Goal: Information Seeking & Learning: Check status

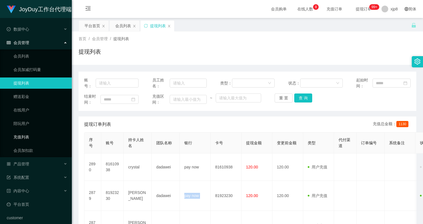
click at [23, 134] on link "充值列表" at bounding box center [40, 136] width 54 height 11
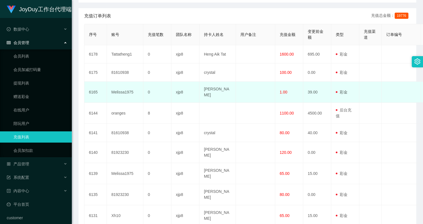
scroll to position [136, 0]
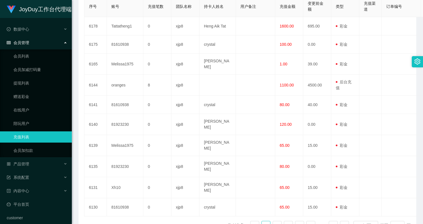
click at [29, 43] on div "会员管理" at bounding box center [36, 42] width 72 height 11
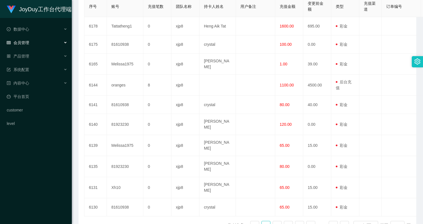
click at [29, 43] on div "会员管理" at bounding box center [36, 42] width 72 height 11
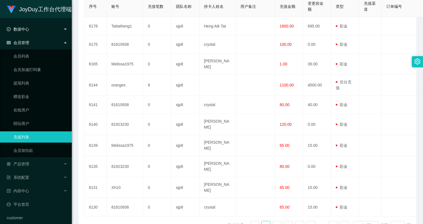
click at [40, 29] on div "数据中心" at bounding box center [36, 29] width 72 height 11
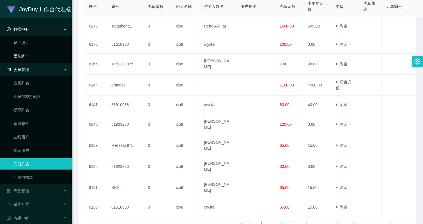
click at [24, 55] on link "团队统计" at bounding box center [40, 56] width 54 height 11
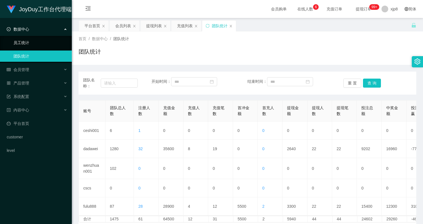
click at [27, 44] on link "员工统计" at bounding box center [40, 42] width 54 height 11
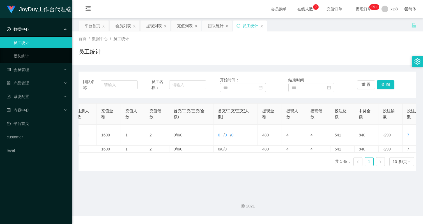
scroll to position [0, 73]
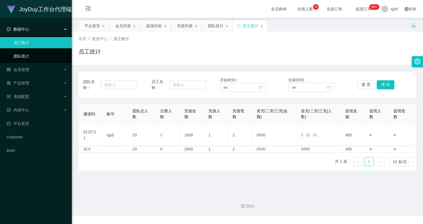
click at [34, 54] on link "团队统计" at bounding box center [40, 56] width 54 height 11
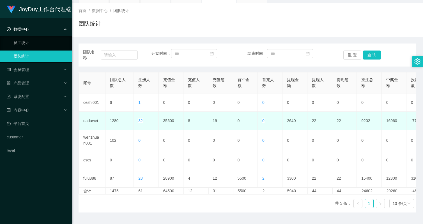
click at [170, 121] on td "35600" at bounding box center [171, 121] width 25 height 18
click at [166, 120] on td "35600" at bounding box center [171, 121] width 25 height 18
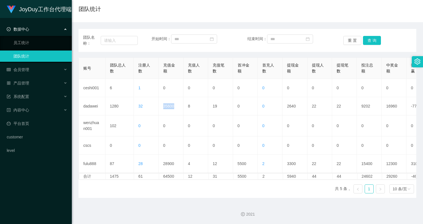
click at [284, 70] on th "提现金额" at bounding box center [295, 68] width 25 height 21
click at [36, 69] on div "会员管理" at bounding box center [36, 69] width 72 height 11
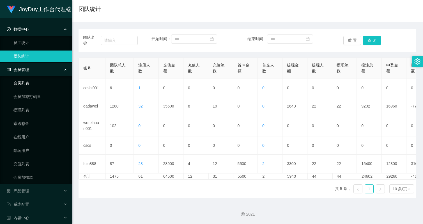
click at [29, 84] on link "会员列表" at bounding box center [40, 82] width 54 height 11
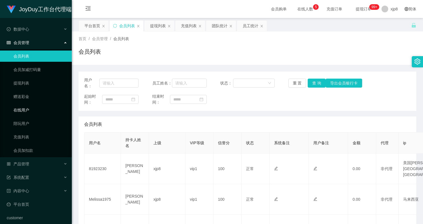
click at [27, 109] on link "在线用户" at bounding box center [40, 109] width 54 height 11
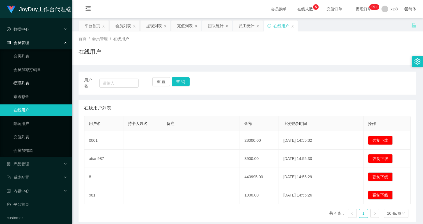
click at [29, 85] on link "提现列表" at bounding box center [40, 82] width 54 height 11
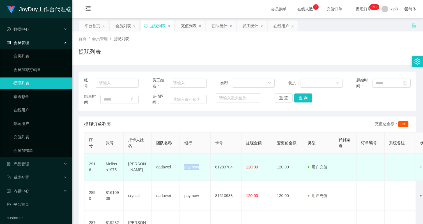
drag, startPoint x: 0, startPoint y: 0, endPoint x: 202, endPoint y: 168, distance: 262.7
click at [202, 168] on td "pay now" at bounding box center [195, 167] width 31 height 27
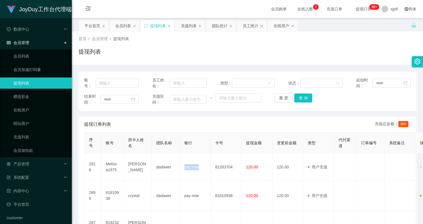
copy td "pay now"
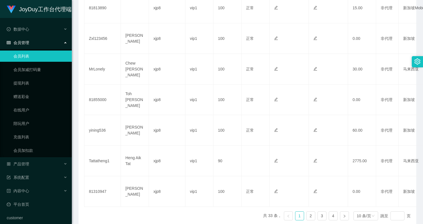
scroll to position [280, 0]
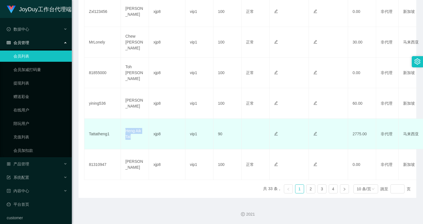
drag, startPoint x: 134, startPoint y: 135, endPoint x: 138, endPoint y: 137, distance: 4.6
click at [138, 137] on td "Heng Aik Tat" at bounding box center [135, 134] width 28 height 31
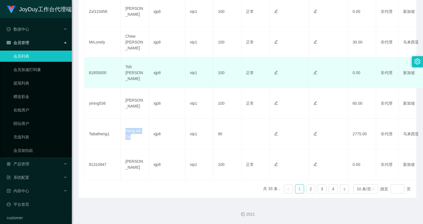
copy td "Heng Aik Tat"
